Goal: Navigation & Orientation: Find specific page/section

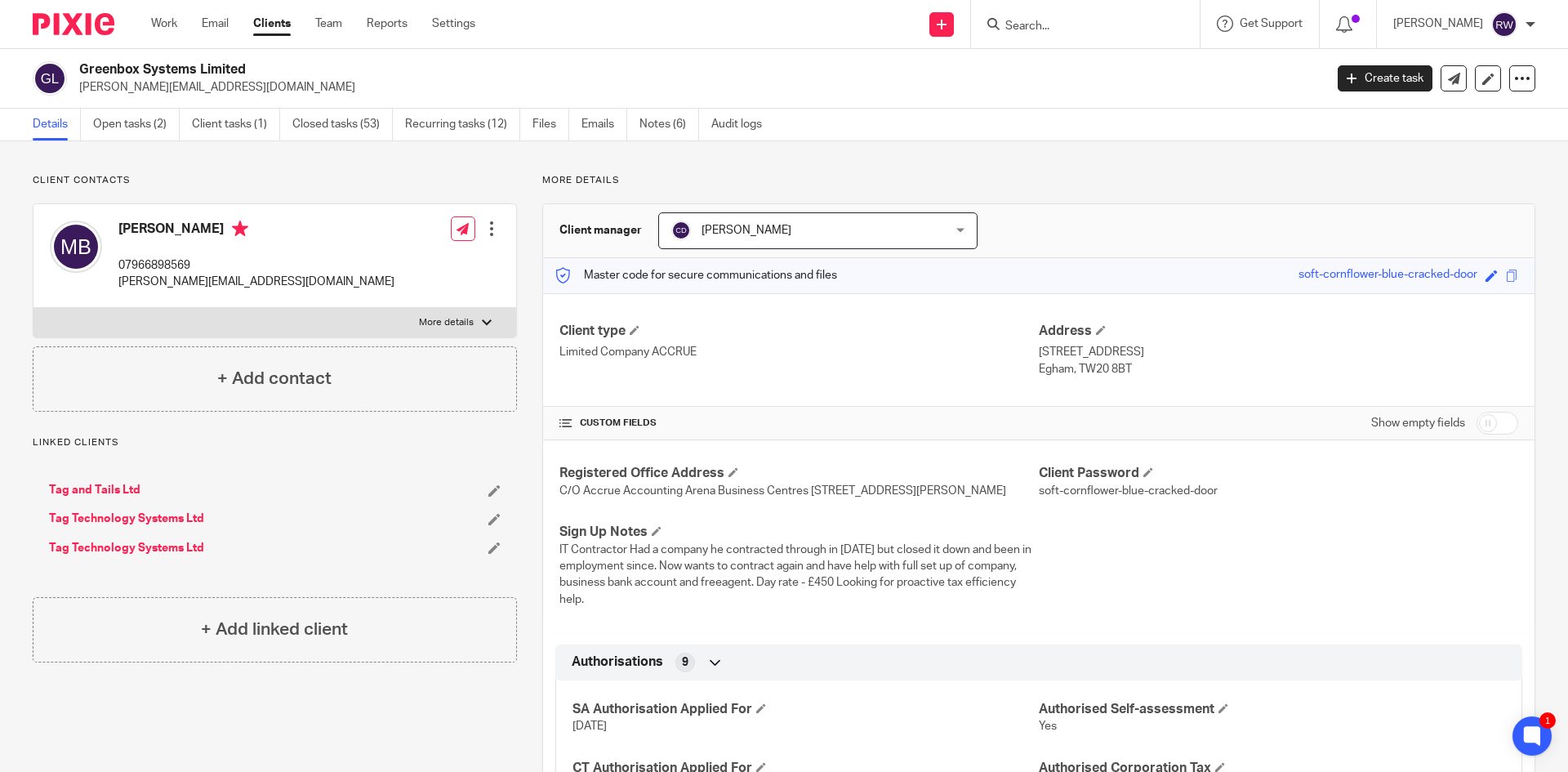
click at [1061, 29] on input "Search" at bounding box center [1077, 26] width 147 height 14
type input "mkb"
click at [1139, 72] on link at bounding box center [1138, 69] width 276 height 38
